Goal: Book appointment/travel/reservation

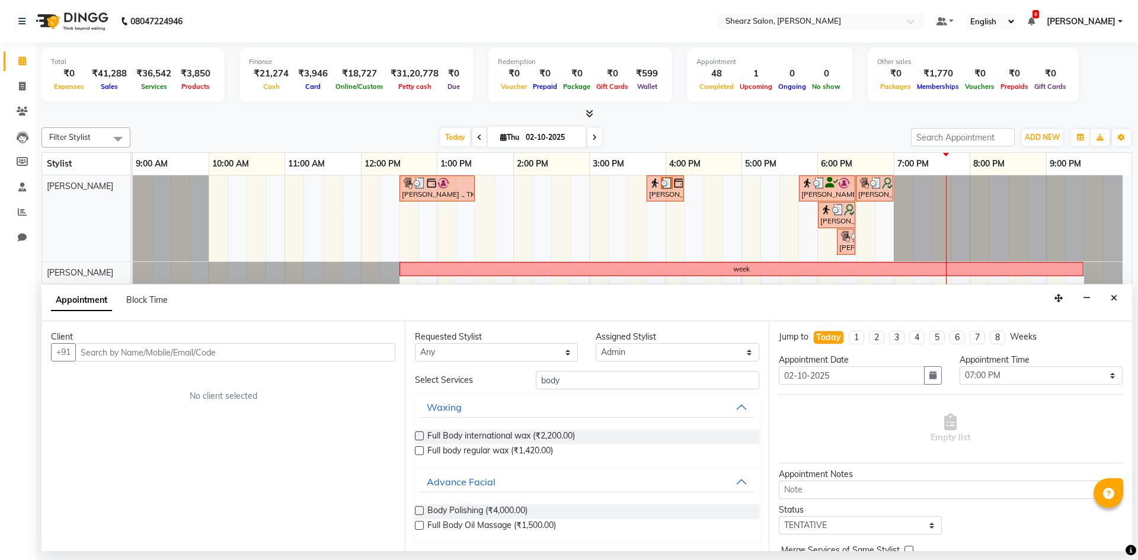
select select "78894"
select select "1140"
select select "tentative"
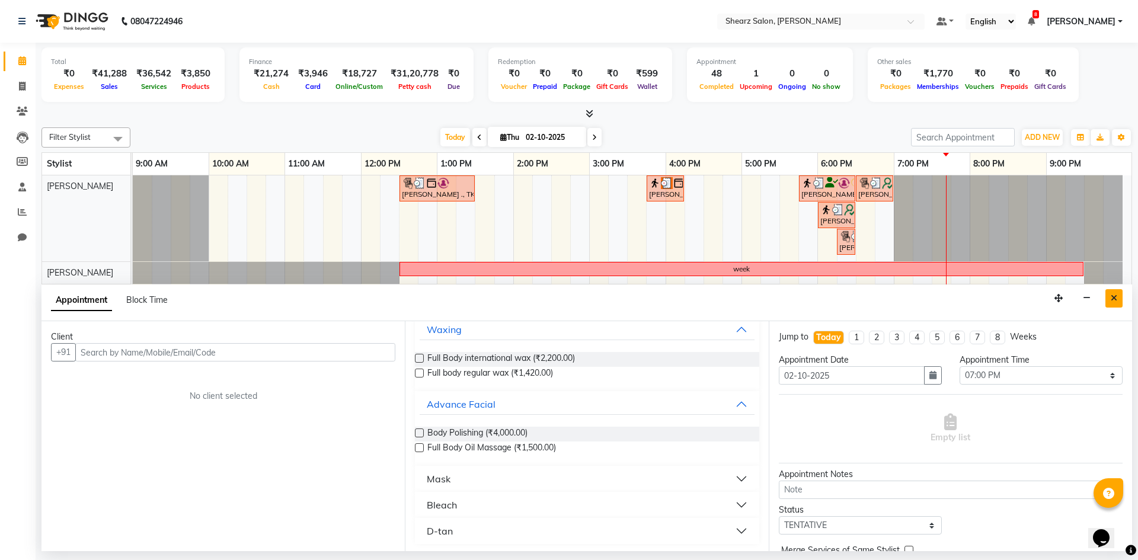
click at [1109, 293] on button "Close" at bounding box center [1113, 298] width 17 height 18
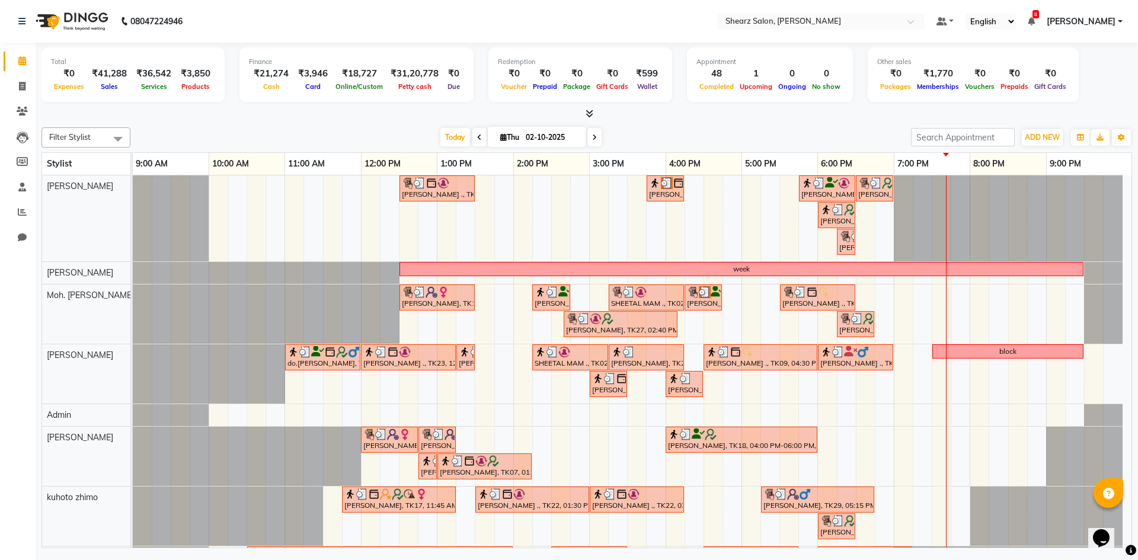
click at [593, 134] on icon at bounding box center [594, 137] width 5 height 7
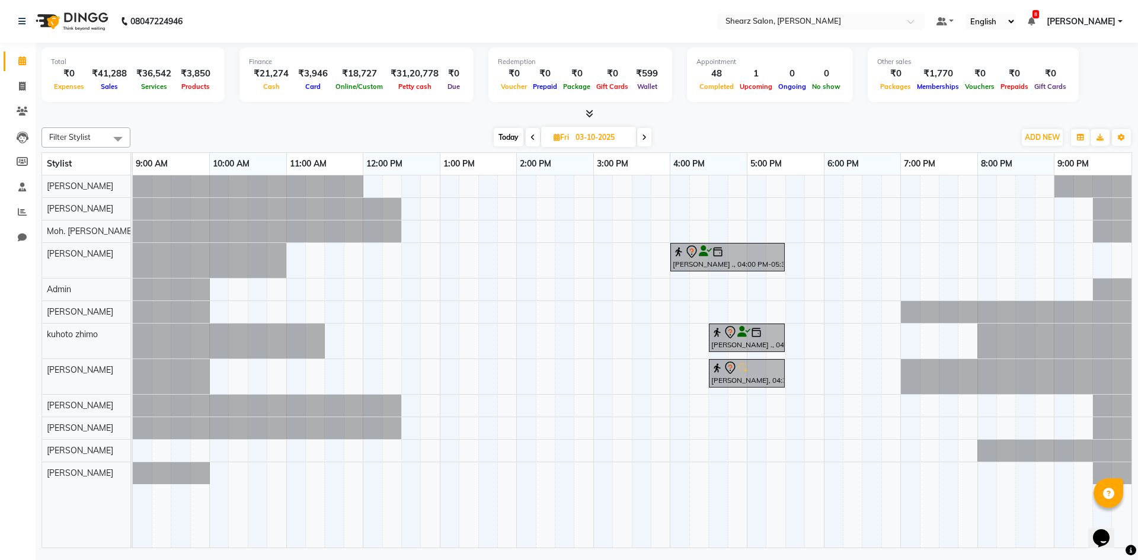
click at [518, 137] on span "Today" at bounding box center [509, 137] width 30 height 18
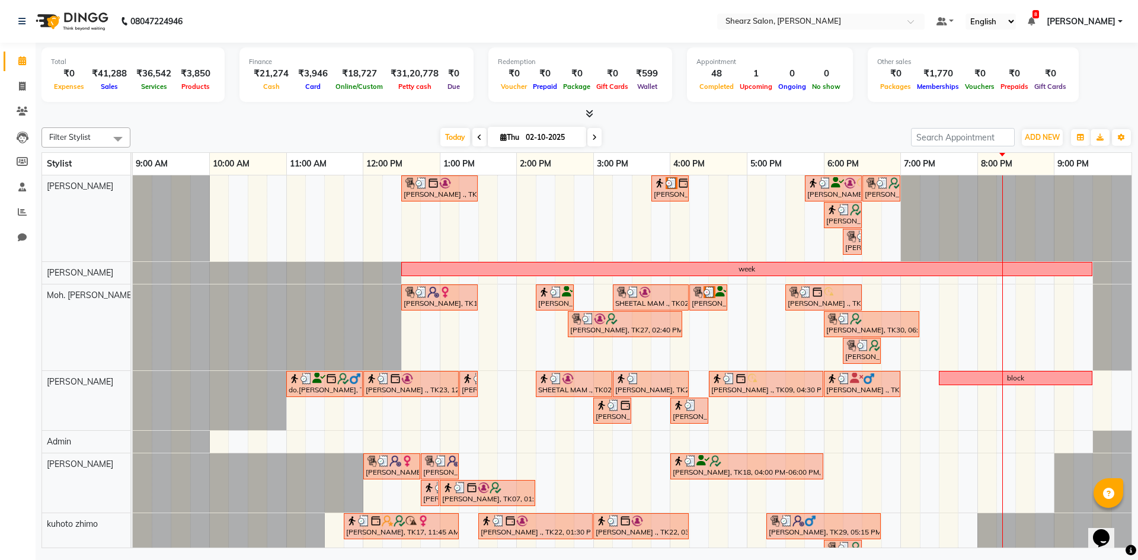
click at [592, 134] on icon at bounding box center [594, 137] width 5 height 7
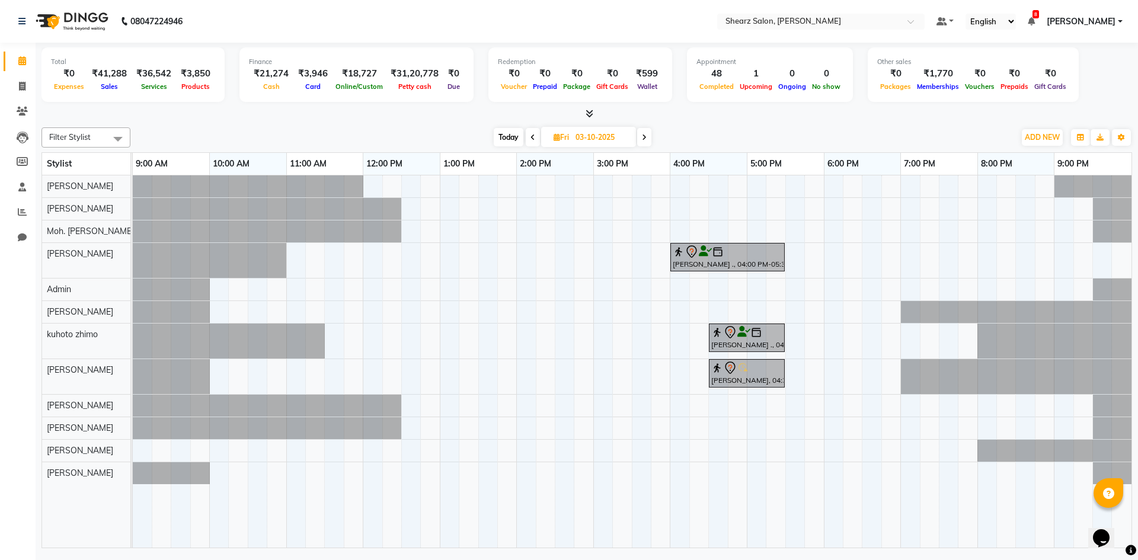
click at [514, 137] on span "Today" at bounding box center [509, 137] width 30 height 18
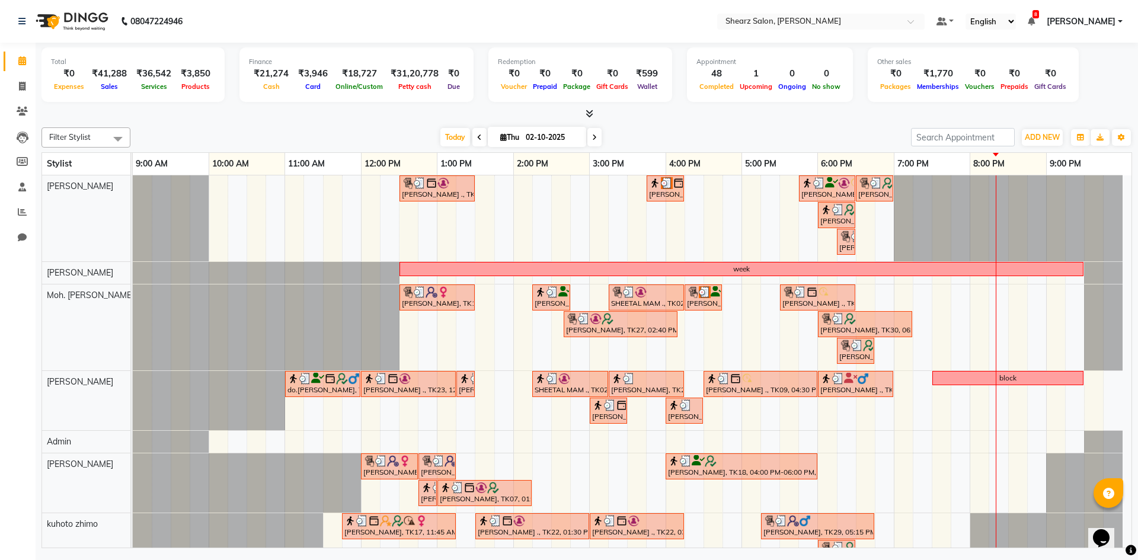
click at [477, 136] on icon at bounding box center [479, 137] width 5 height 7
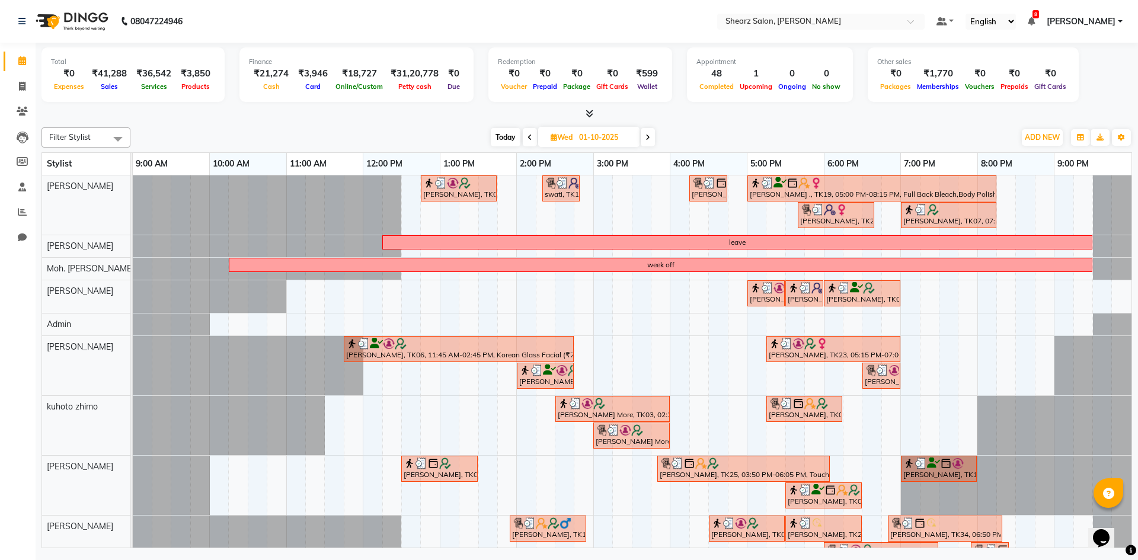
click at [511, 136] on span "Today" at bounding box center [506, 137] width 30 height 18
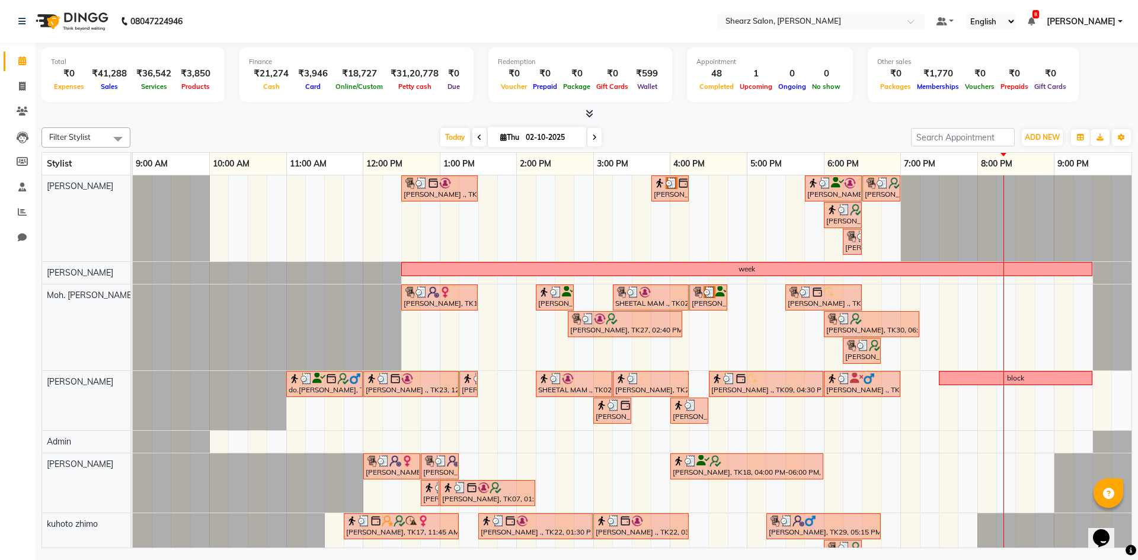
click at [594, 138] on icon at bounding box center [594, 137] width 5 height 7
type input "03-10-2025"
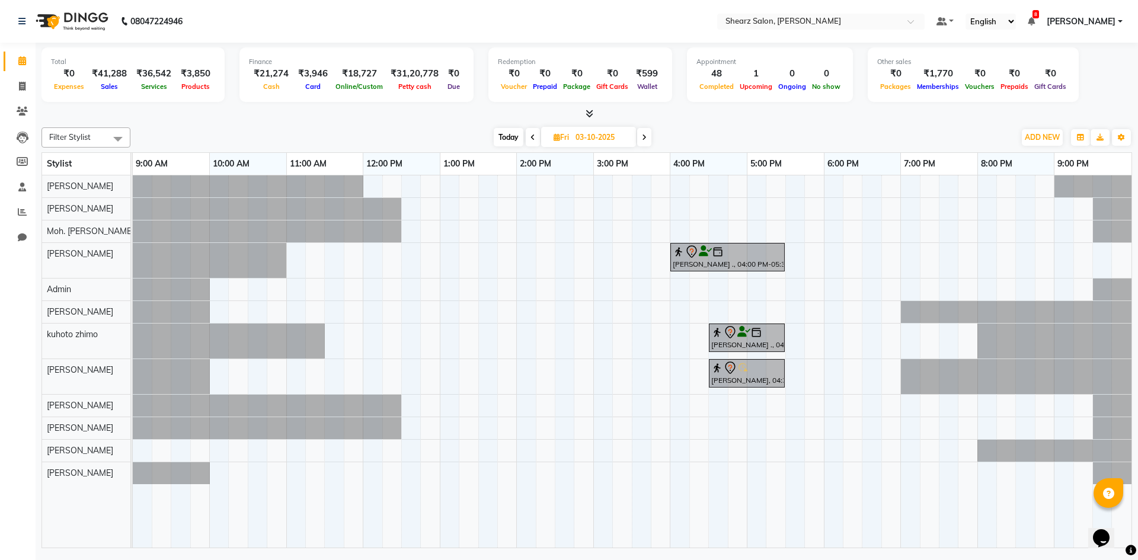
drag, startPoint x: 642, startPoint y: 133, endPoint x: 627, endPoint y: 135, distance: 14.9
click at [627, 135] on input "03-10-2025" at bounding box center [601, 138] width 59 height 18
select select "10"
select select "2025"
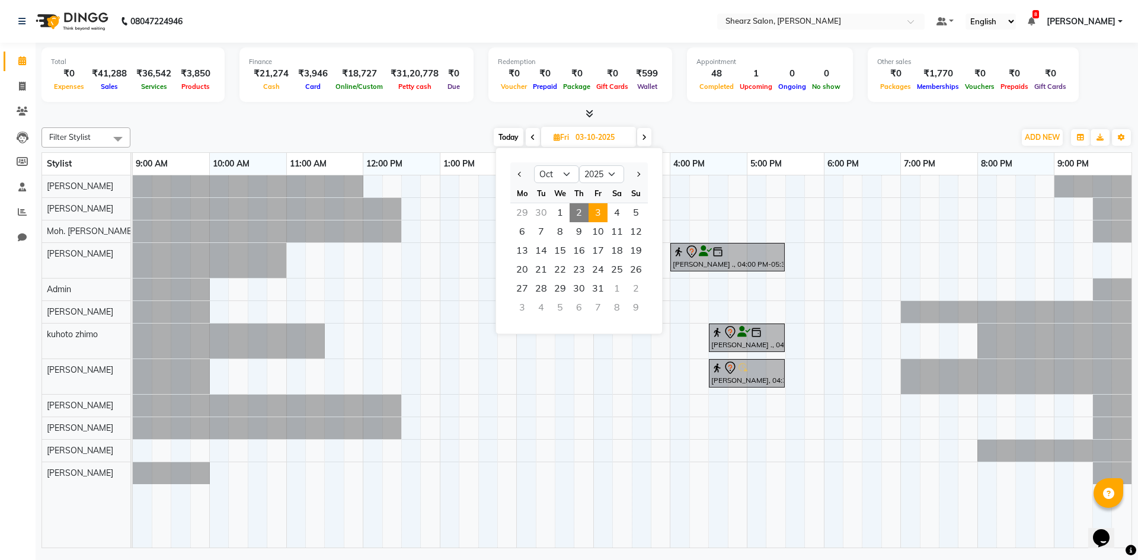
click at [647, 139] on span at bounding box center [644, 137] width 14 height 18
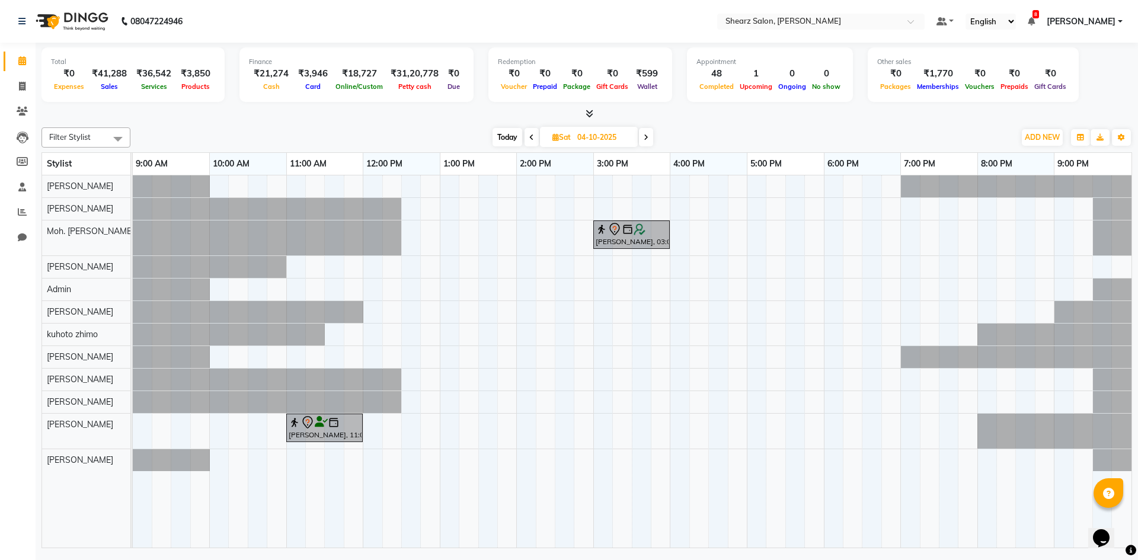
click at [647, 139] on icon at bounding box center [645, 137] width 5 height 7
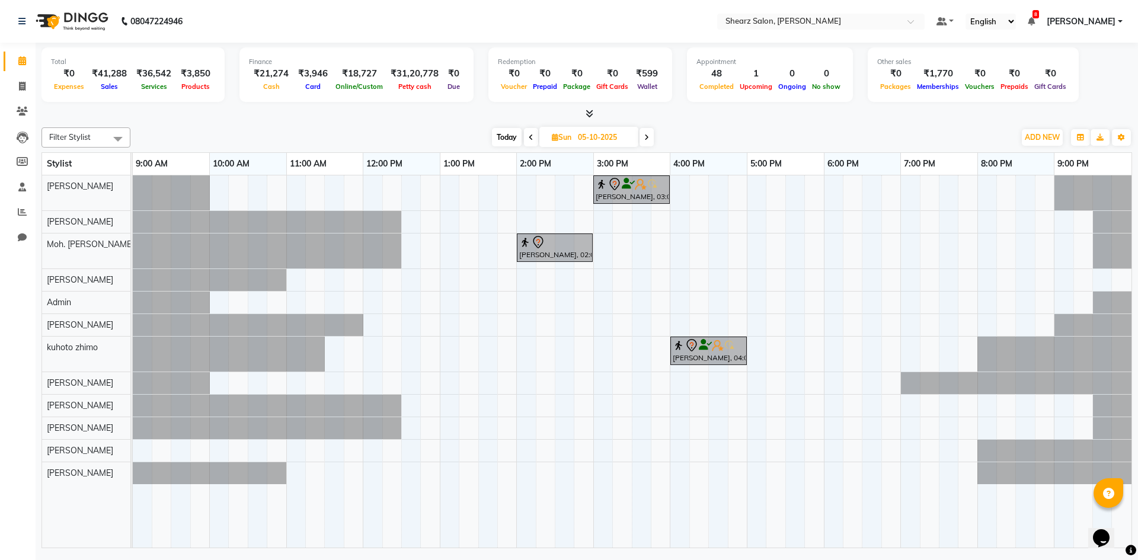
click at [648, 137] on icon at bounding box center [646, 137] width 5 height 7
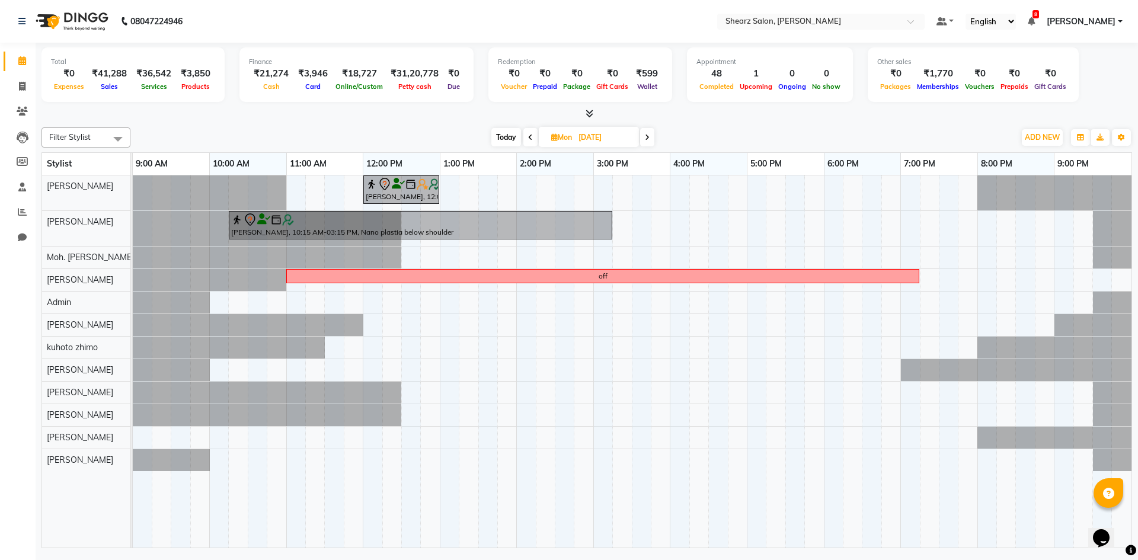
click at [648, 137] on icon at bounding box center [647, 137] width 5 height 7
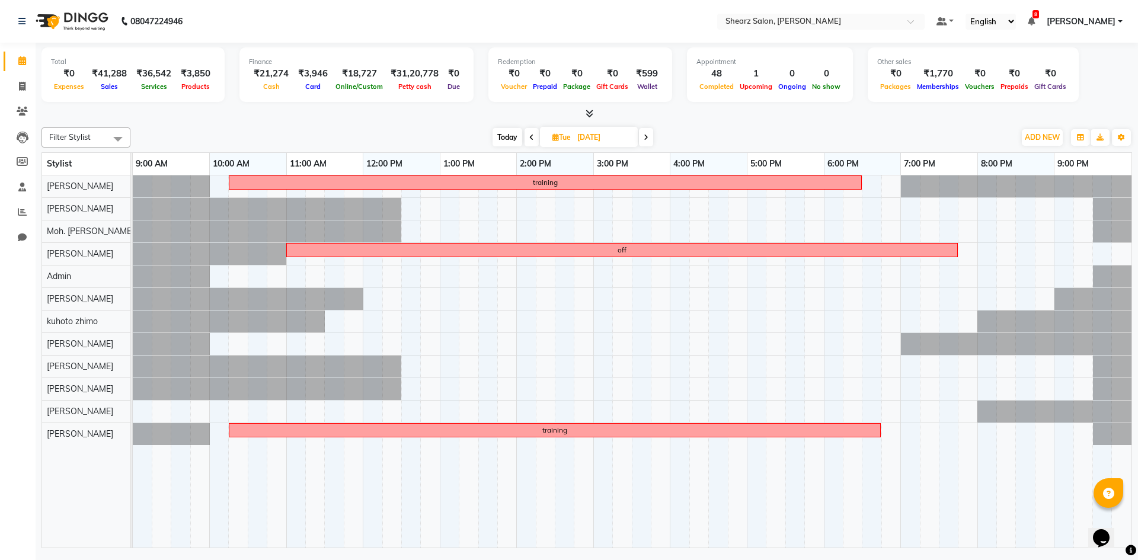
click at [648, 137] on icon at bounding box center [645, 137] width 5 height 7
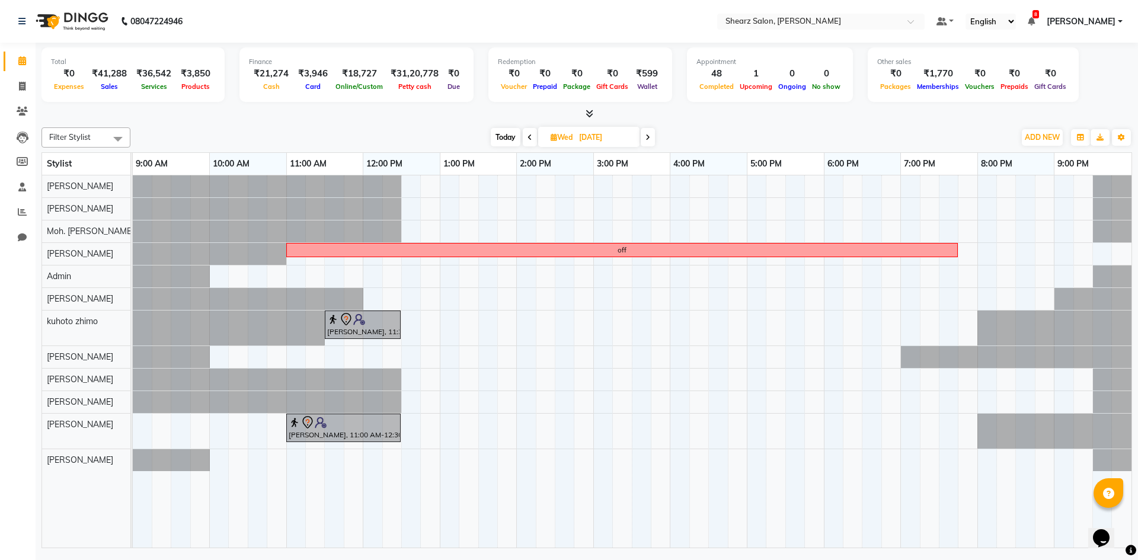
click at [648, 137] on icon at bounding box center [647, 137] width 5 height 7
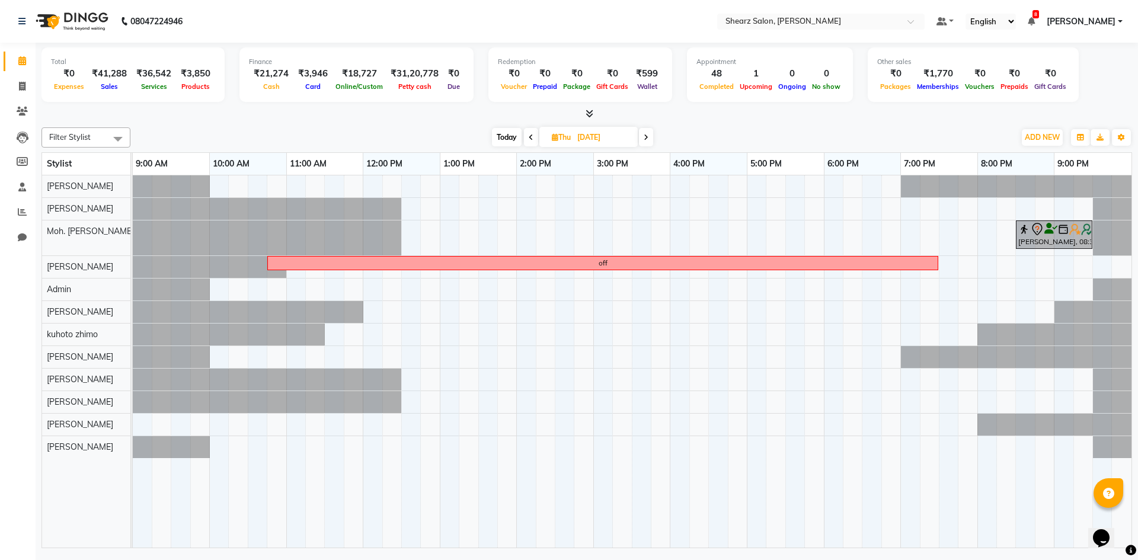
click at [648, 137] on icon at bounding box center [645, 137] width 5 height 7
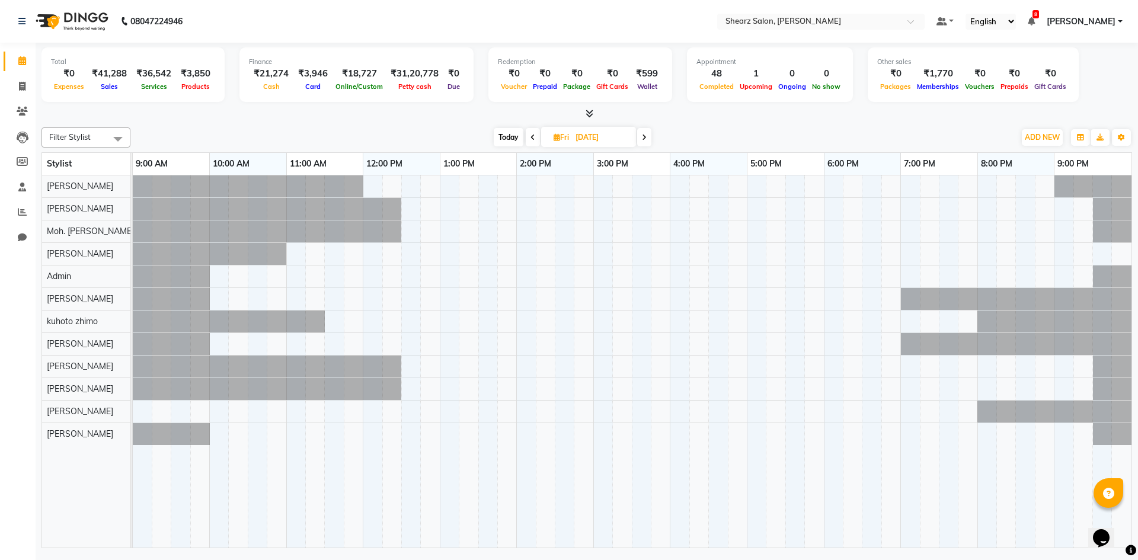
click at [648, 137] on span at bounding box center [644, 137] width 14 height 18
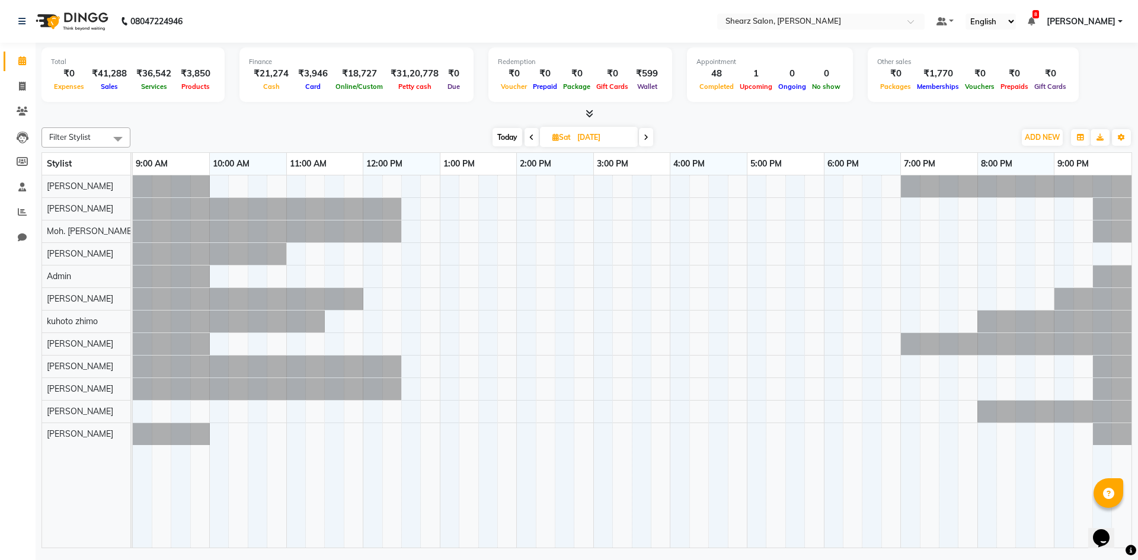
click at [530, 135] on icon at bounding box center [531, 137] width 5 height 7
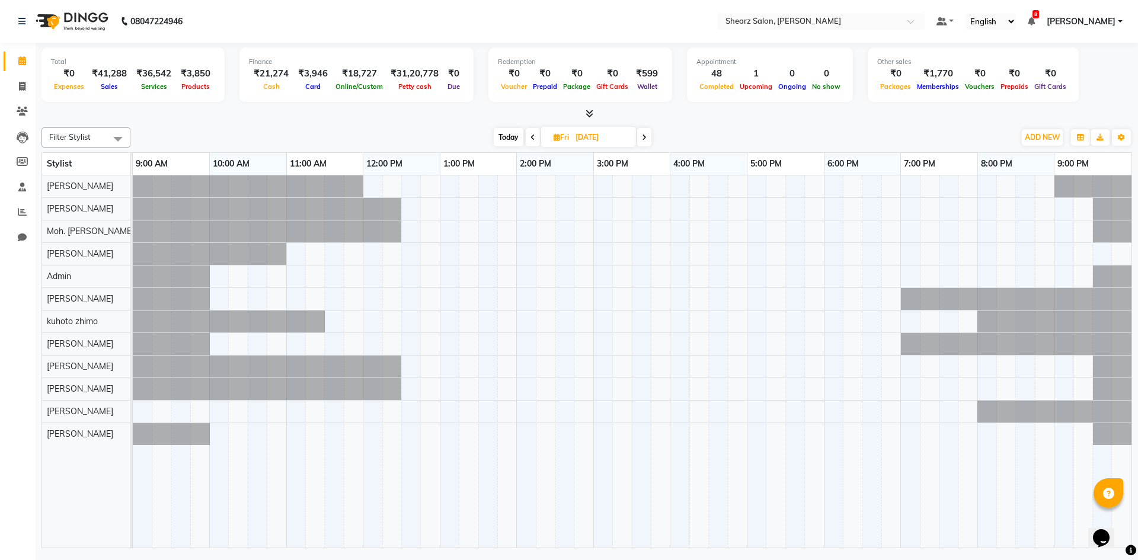
click at [530, 135] on icon at bounding box center [532, 137] width 5 height 7
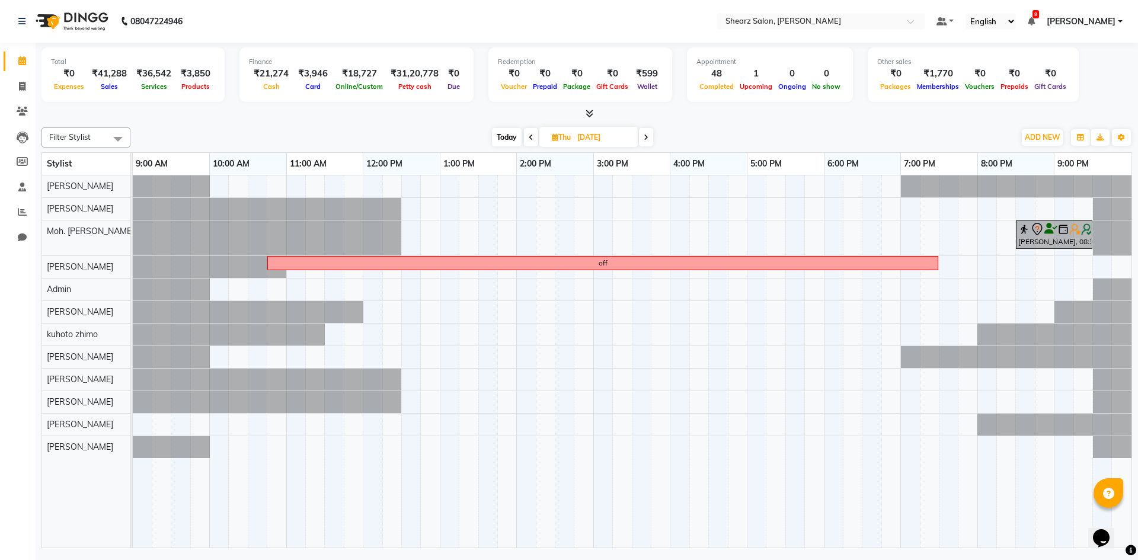
click at [530, 135] on icon at bounding box center [531, 137] width 5 height 7
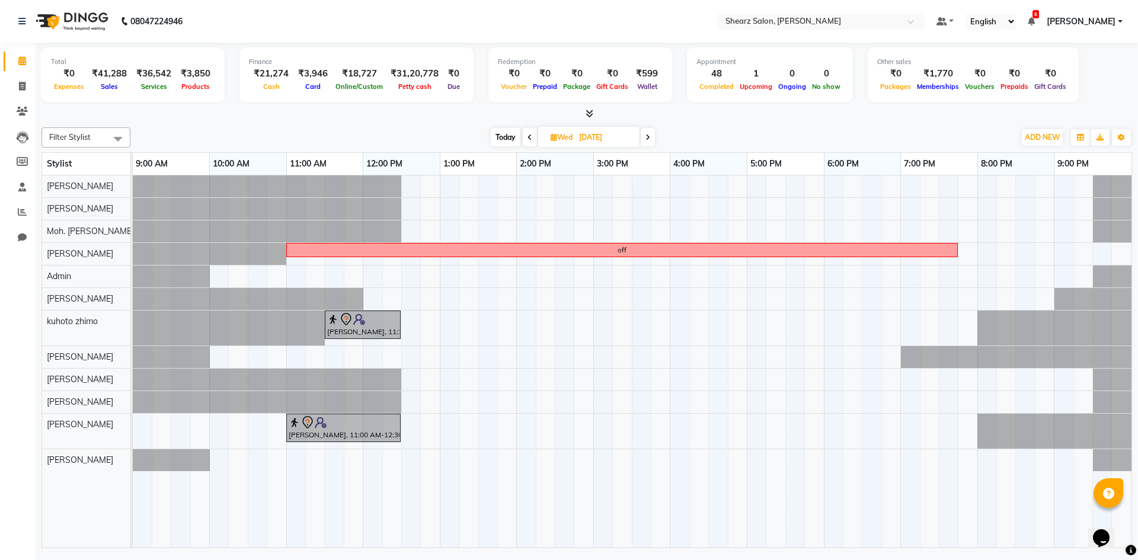
click at [530, 135] on icon at bounding box center [529, 137] width 5 height 7
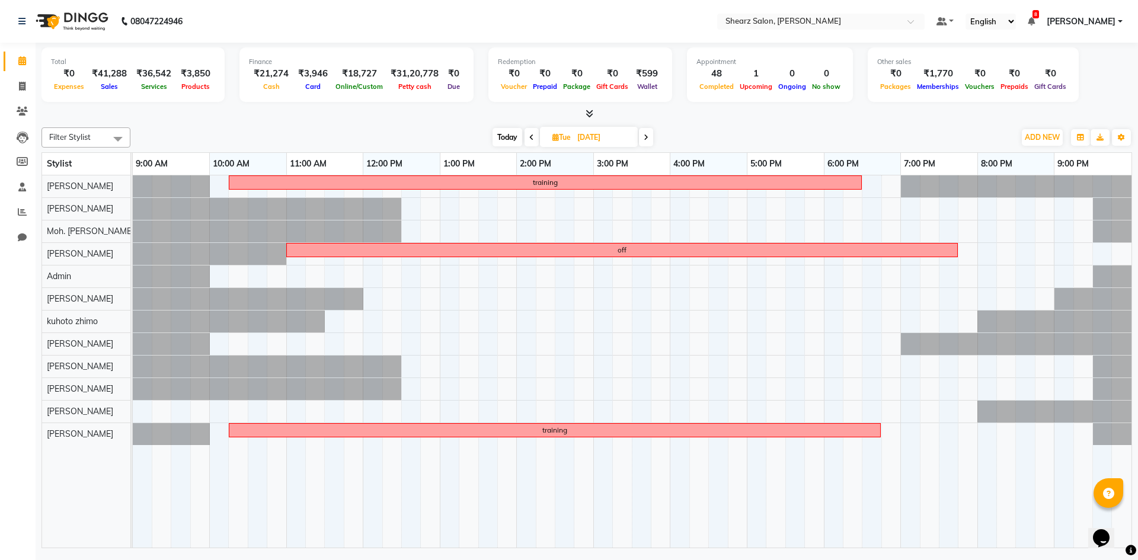
click at [530, 135] on icon at bounding box center [531, 137] width 5 height 7
type input "[DATE]"
